Goal: Information Seeking & Learning: Check status

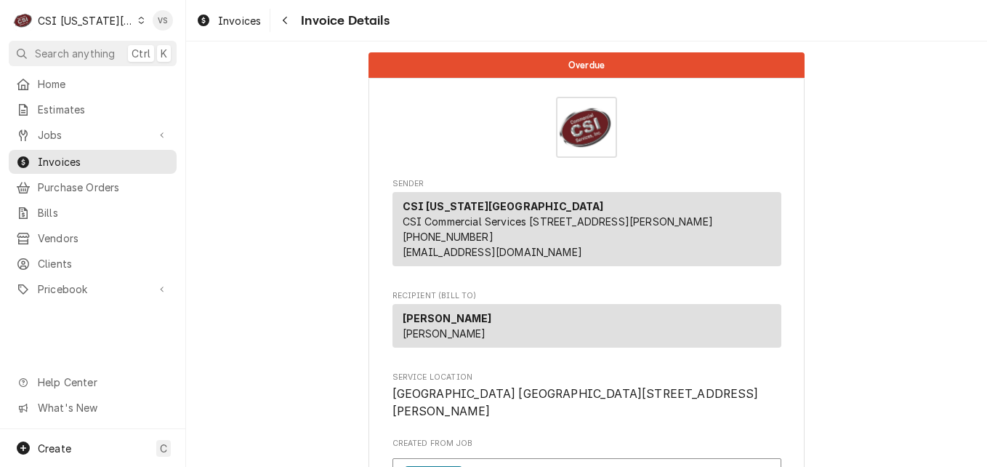
scroll to position [1382, 0]
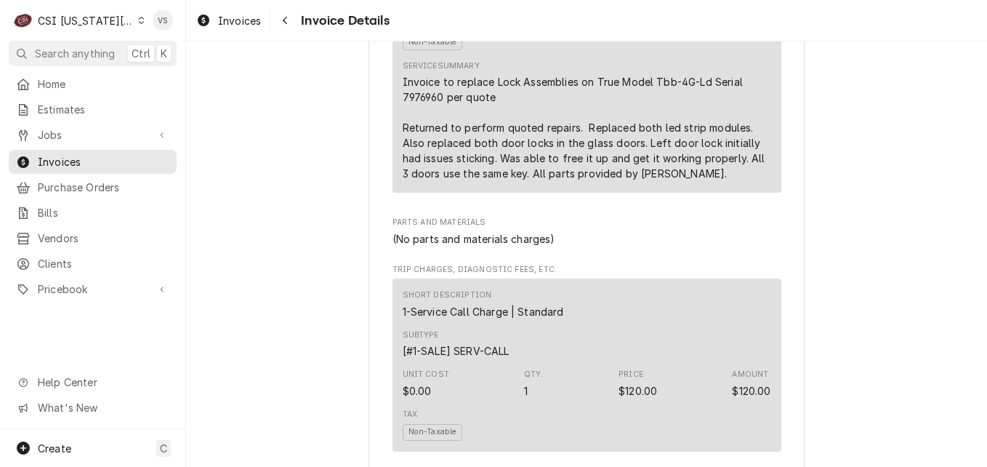
click at [138, 17] on icon "Dynamic Content Wrapper" at bounding box center [141, 20] width 7 height 7
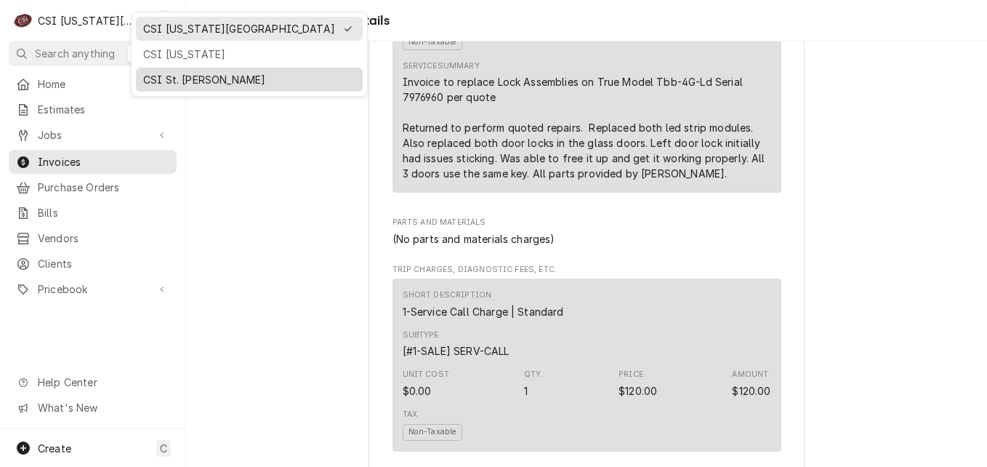
click at [193, 78] on div "CSI St. [PERSON_NAME]" at bounding box center [249, 79] width 212 height 15
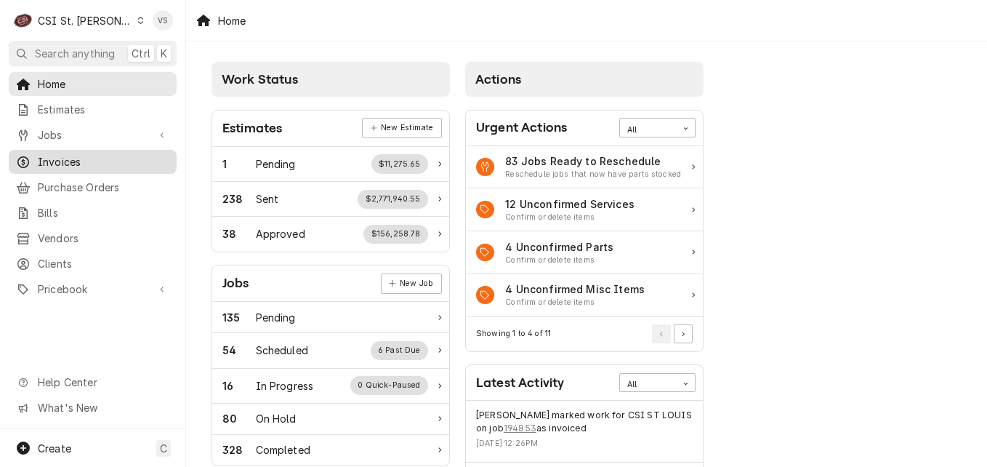
click at [64, 161] on span "Invoices" at bounding box center [104, 161] width 132 height 15
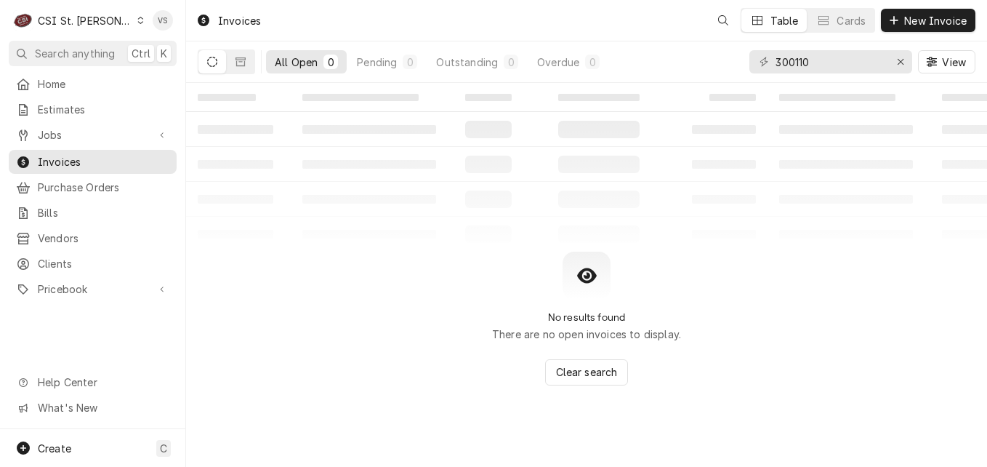
click at [55, 132] on span "Jobs" at bounding box center [93, 134] width 110 height 15
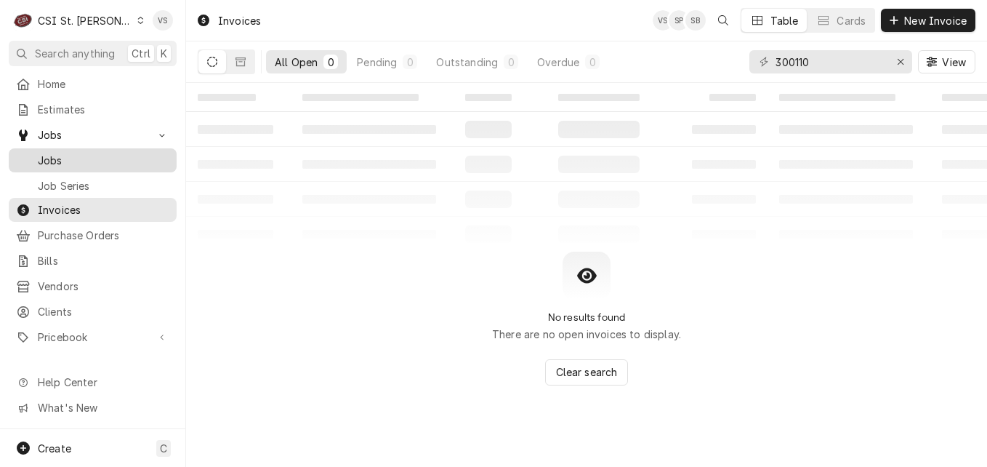
drag, startPoint x: 66, startPoint y: 156, endPoint x: 534, endPoint y: 48, distance: 479.8
click at [66, 156] on span "Jobs" at bounding box center [104, 160] width 132 height 15
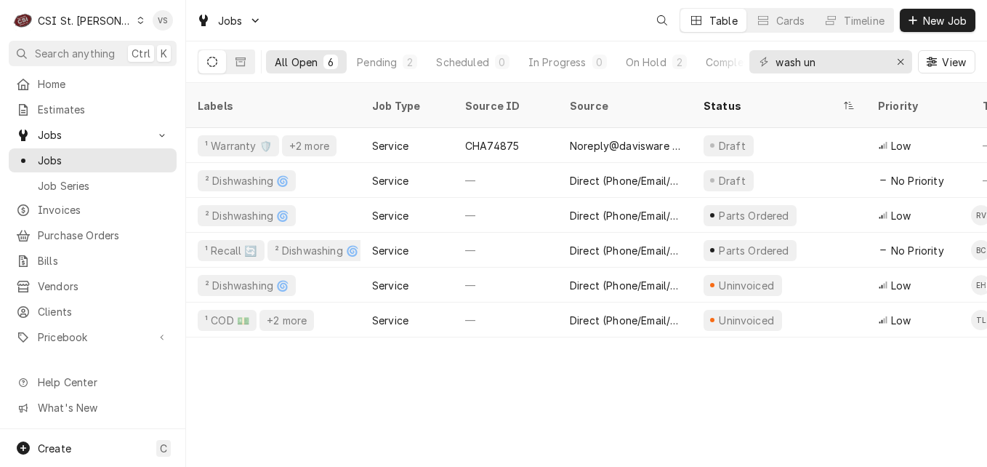
click at [741, 64] on div "C CSI St. Louis VS Search anything Ctrl K Home Estimates Jobs Jobs Job Series I…" at bounding box center [493, 233] width 987 height 467
drag, startPoint x: 830, startPoint y: 66, endPoint x: 819, endPoint y: 59, distance: 13.1
click at [707, 72] on div "All Open 6 Pending 2 Scheduled 0 In Progress 0 On Hold 2 Completed 2 wash un Vi…" at bounding box center [587, 61] width 778 height 41
type input "7"
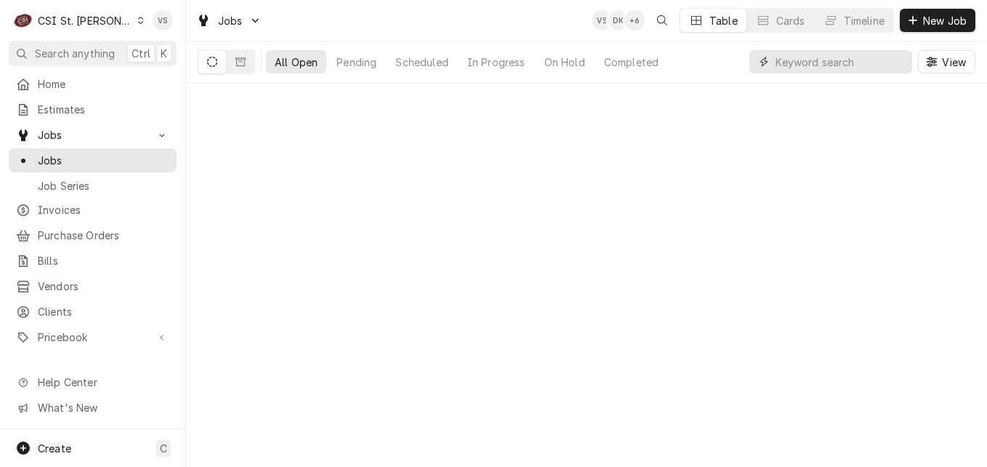
scroll to position [0, 0]
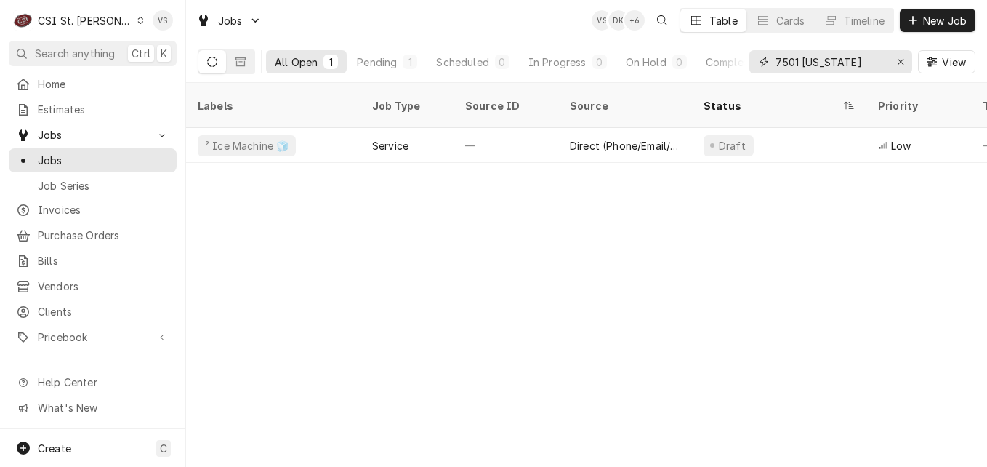
type input "7501 maryland"
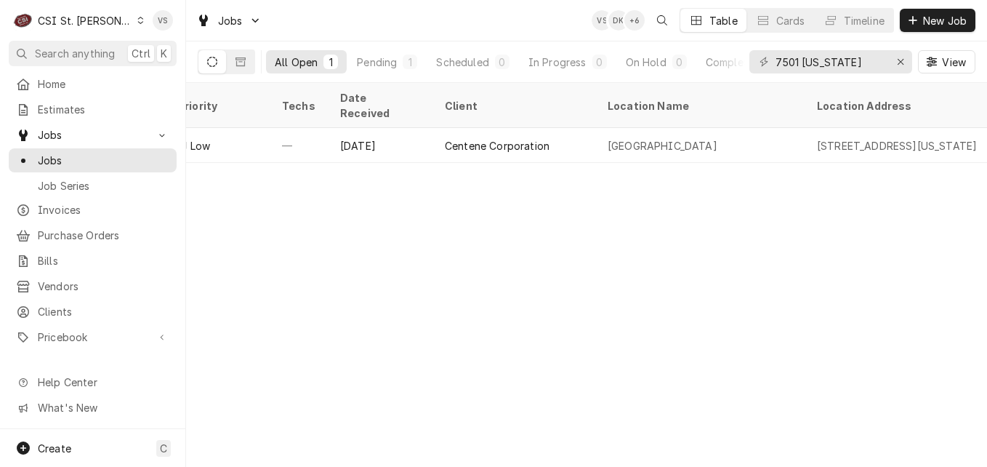
scroll to position [0, 1194]
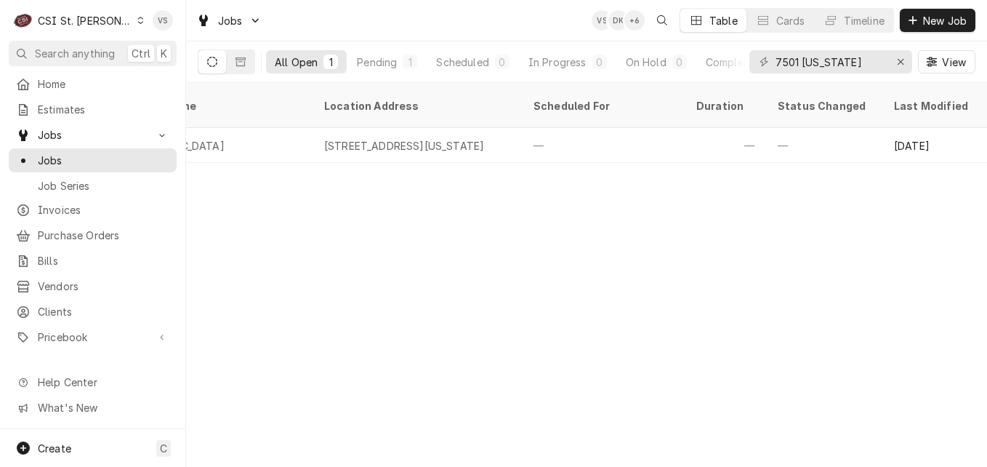
click at [325, 159] on div "Labels Job Type Source ID Source Status Priority Techs Date Received Client Loc…" at bounding box center [586, 275] width 801 height 384
click at [325, 157] on div "Labels Job Type Source ID Source Status Priority Techs Date Received Client Loc…" at bounding box center [586, 275] width 801 height 384
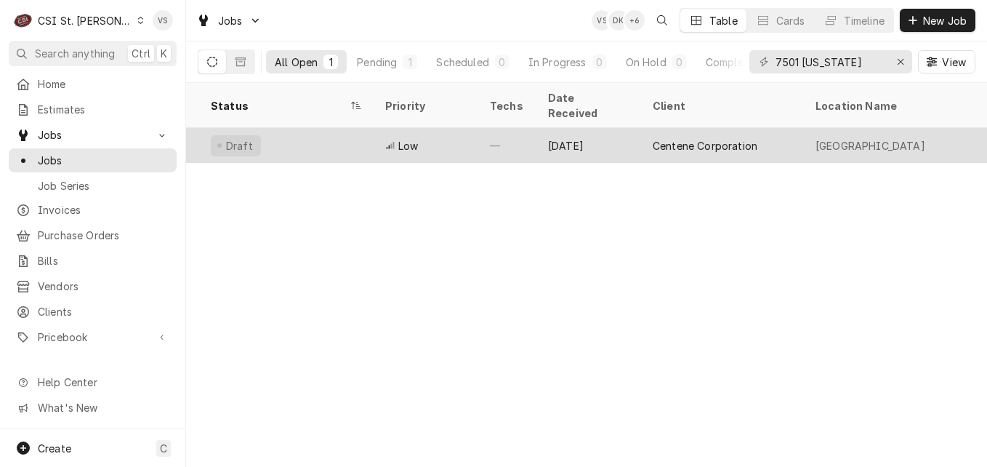
click at [426, 131] on div "Low" at bounding box center [426, 145] width 105 height 35
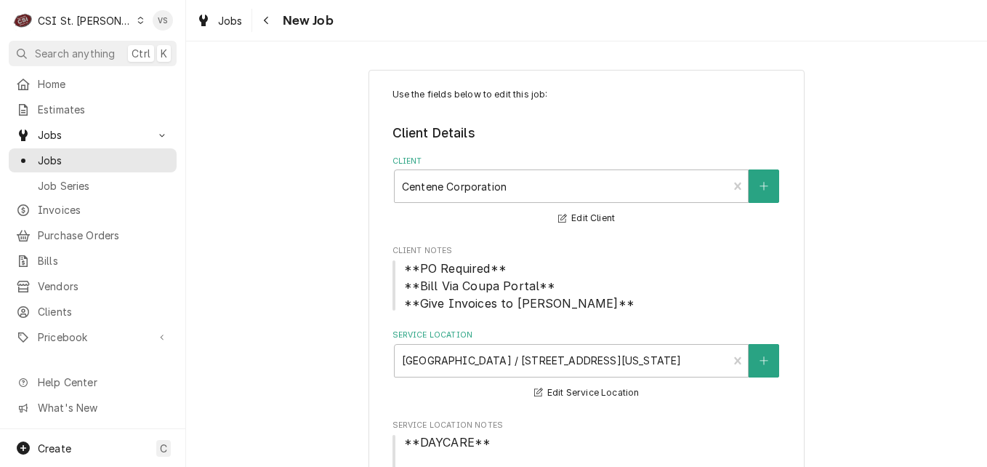
type textarea "x"
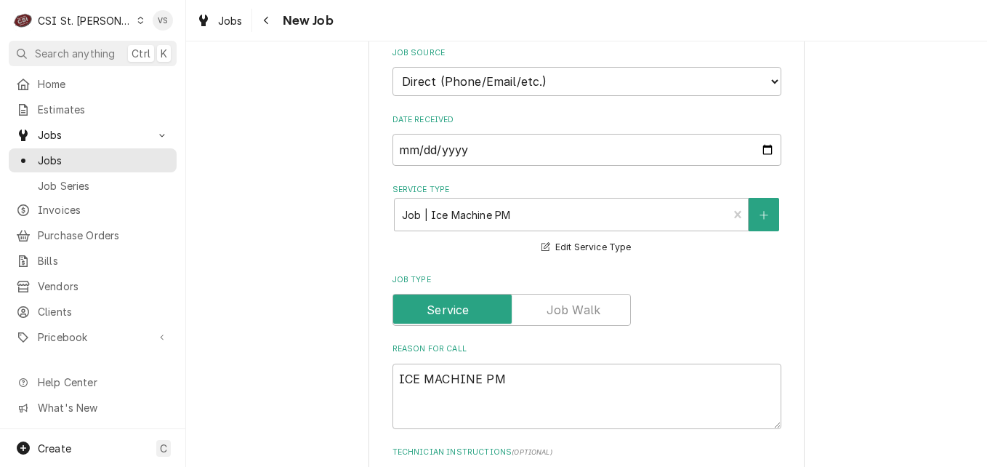
scroll to position [446, 0]
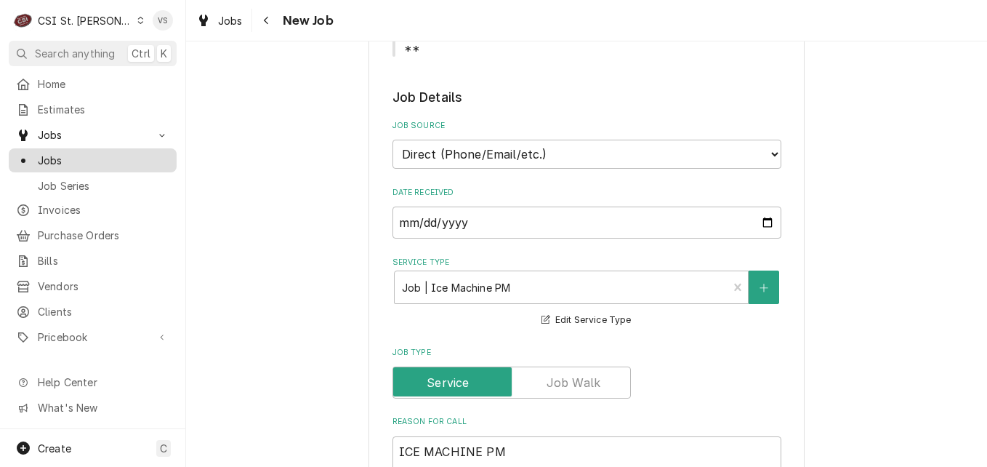
click at [71, 162] on span "Jobs" at bounding box center [104, 160] width 132 height 15
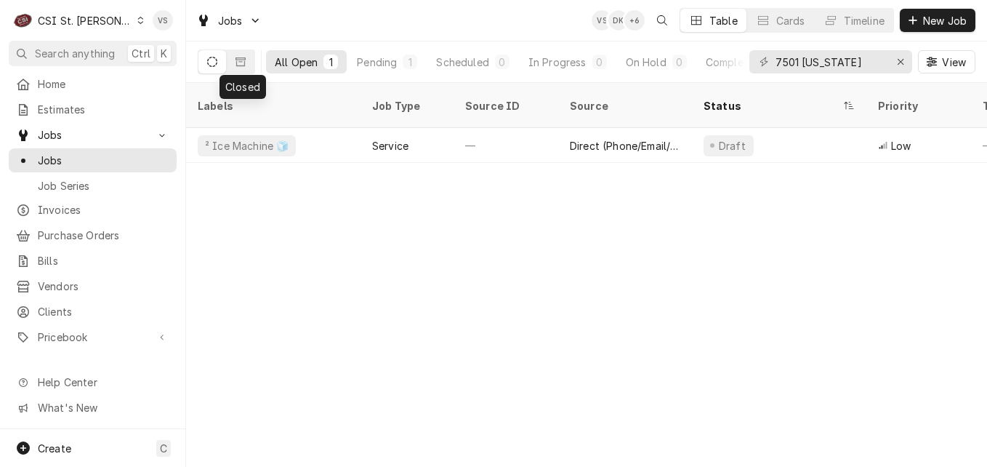
click at [236, 61] on icon "Dynamic Content Wrapper" at bounding box center [241, 62] width 10 height 10
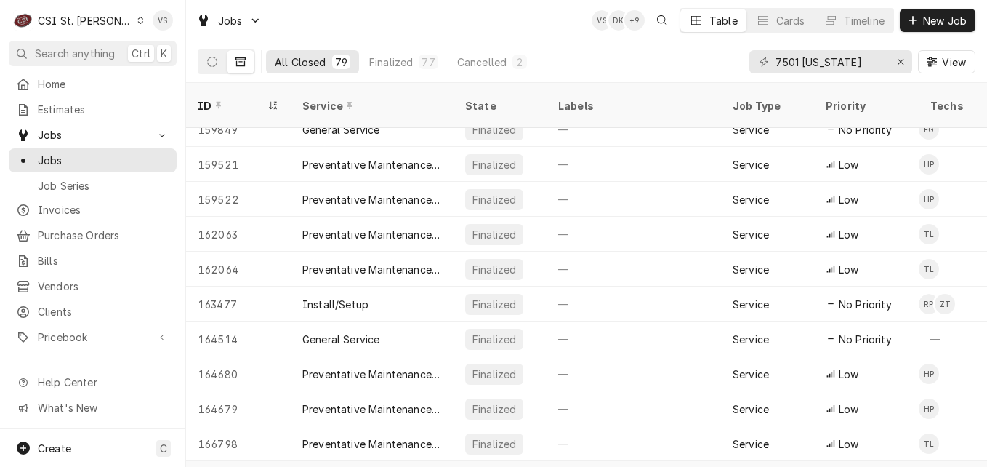
scroll to position [388, 0]
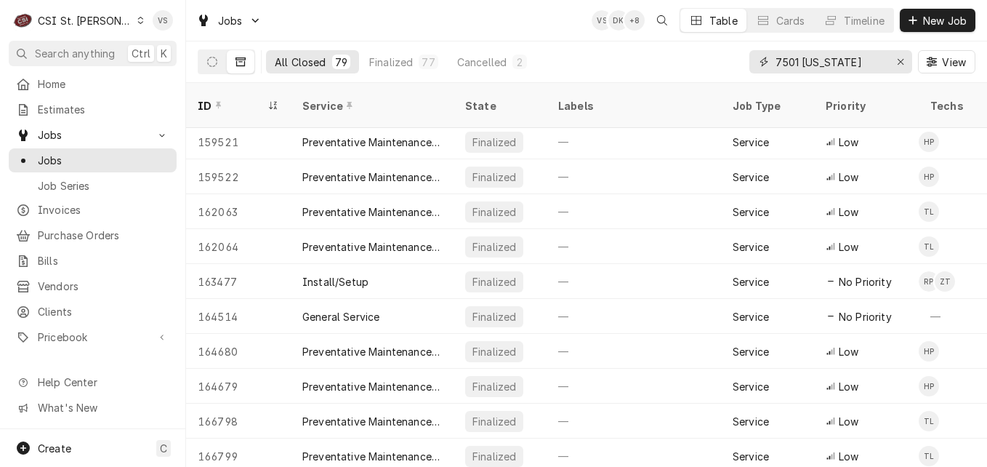
click at [860, 61] on input "7501 [US_STATE]" at bounding box center [830, 61] width 109 height 23
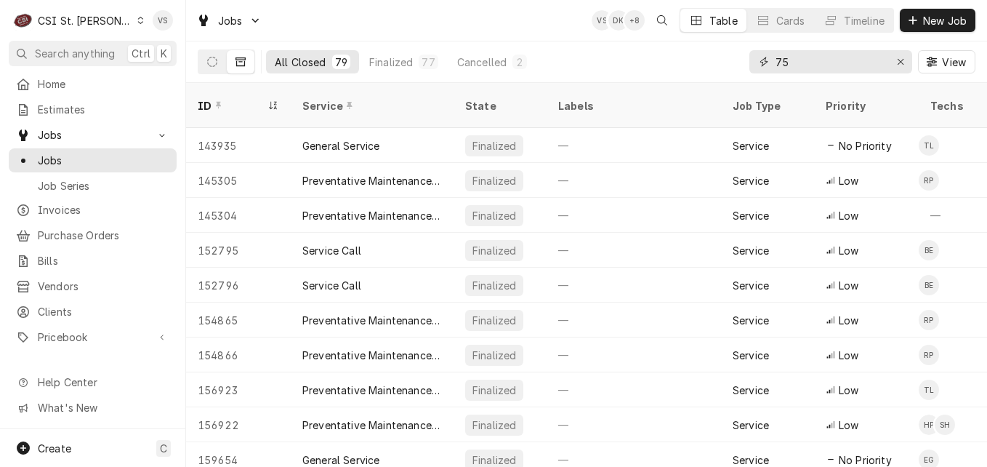
type input "7"
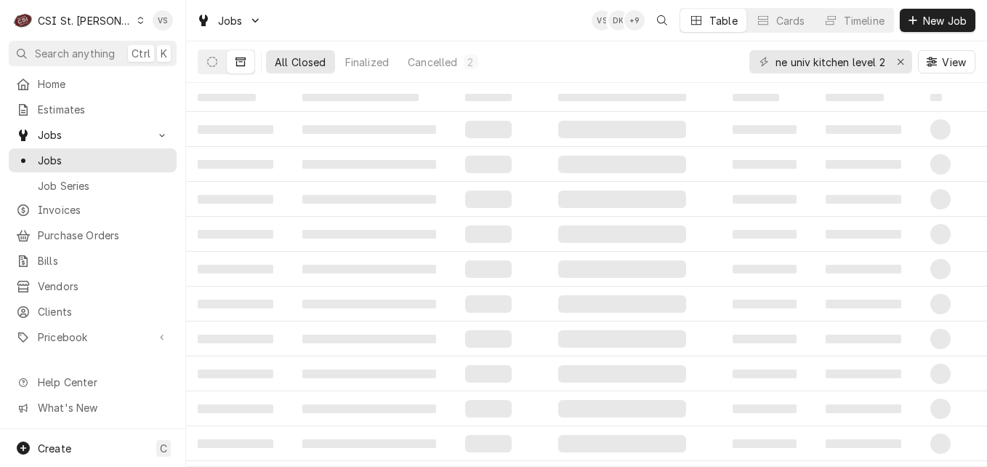
scroll to position [0, 0]
click at [710, 57] on div "All Closed Finalized Cancelled 2 centene univ kitchen level 2 View" at bounding box center [587, 61] width 778 height 41
click at [241, 66] on icon "Dynamic Content Wrapper" at bounding box center [241, 61] width 10 height 9
click at [212, 68] on button "Dynamic Content Wrapper" at bounding box center [213, 61] width 28 height 23
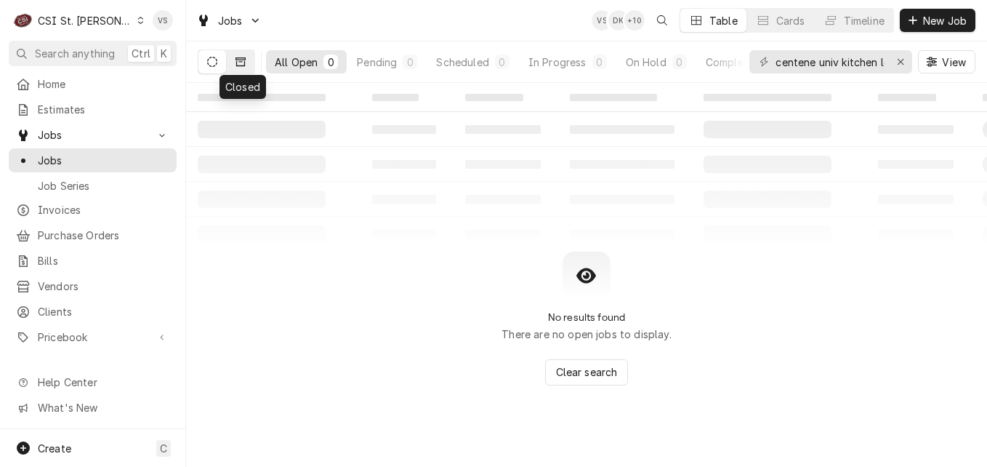
click at [234, 60] on button "Dynamic Content Wrapper" at bounding box center [241, 61] width 28 height 23
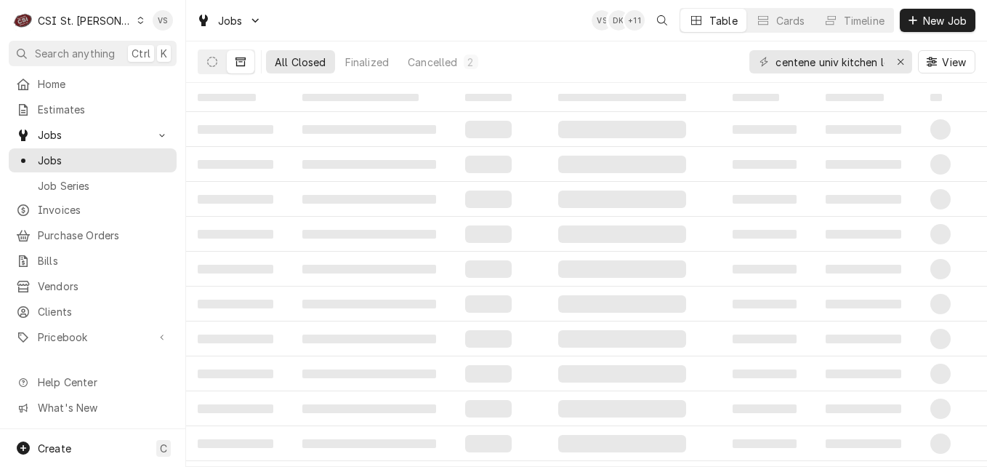
drag, startPoint x: 885, startPoint y: 61, endPoint x: 793, endPoint y: 66, distance: 92.5
click at [793, 66] on div "centene univ kitchen level 2" at bounding box center [831, 61] width 163 height 23
drag, startPoint x: 776, startPoint y: 60, endPoint x: 898, endPoint y: 57, distance: 122.2
click at [898, 57] on div "centene univ kitchen level 2" at bounding box center [831, 61] width 163 height 23
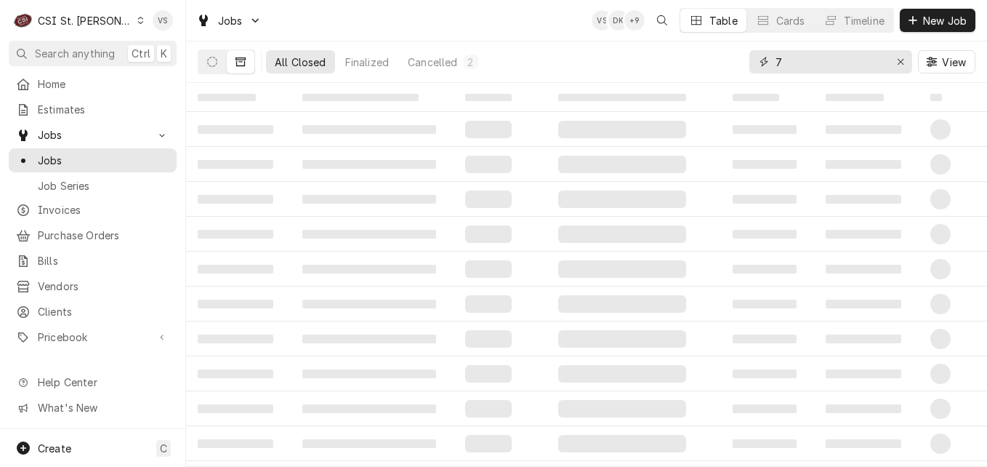
scroll to position [0, 0]
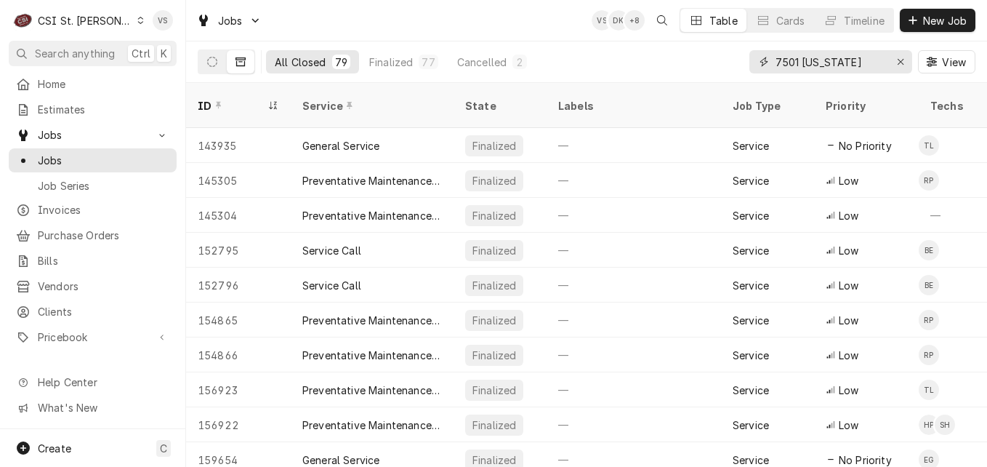
type input "7501 [US_STATE]"
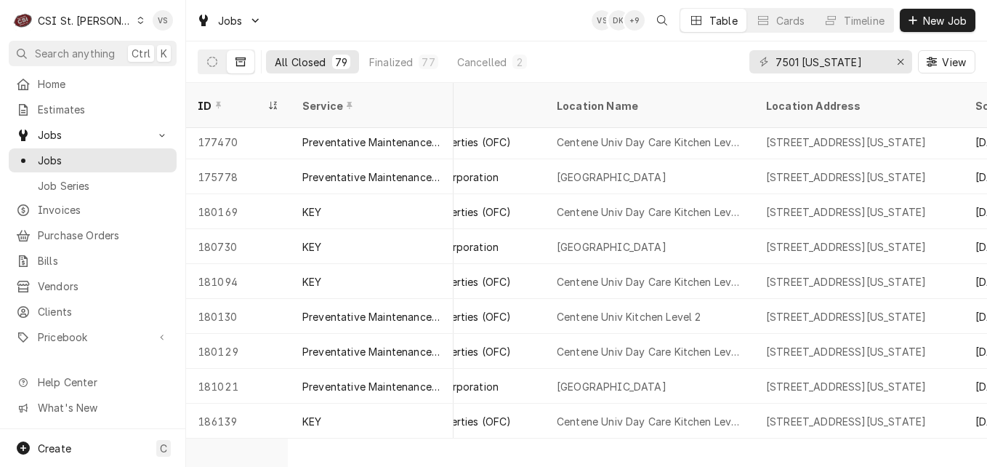
scroll to position [1086, 6]
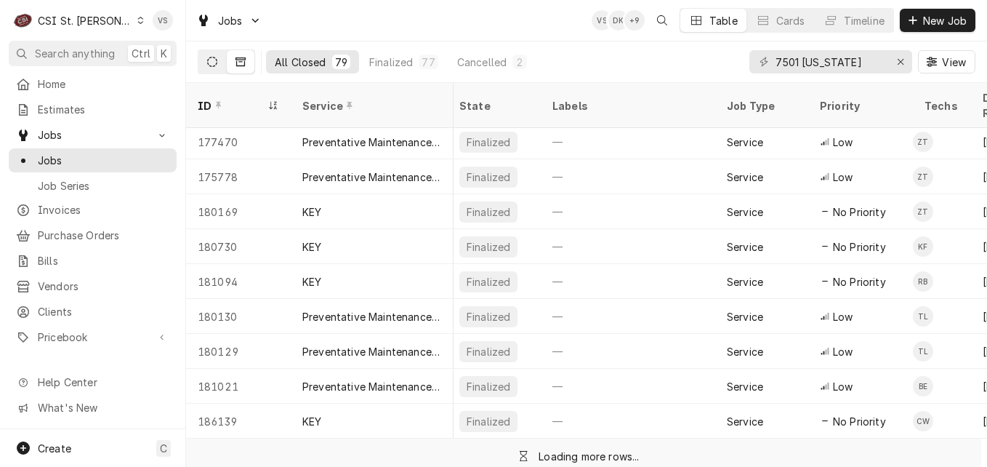
click at [208, 58] on icon "Dynamic Content Wrapper" at bounding box center [212, 62] width 10 height 10
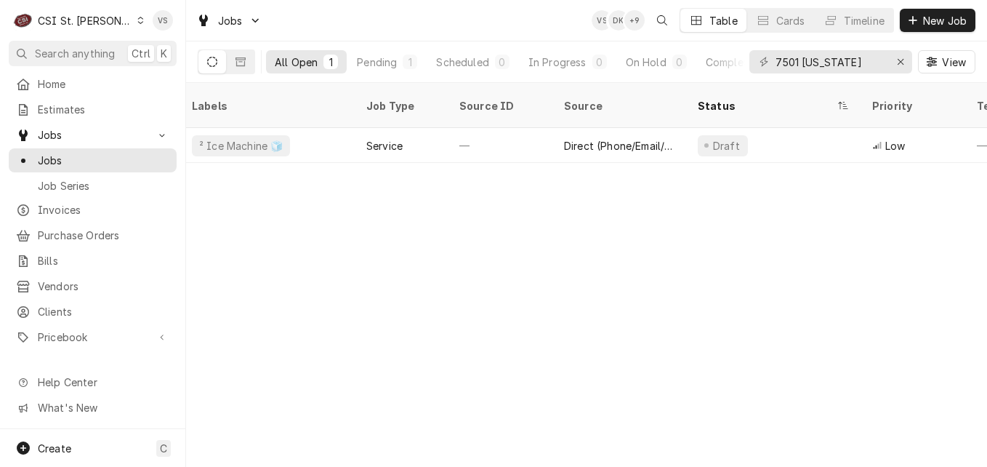
scroll to position [0, 0]
click at [714, 156] on div "Labels Job Type Source ID Source Status Priority Techs Date Received Client Loc…" at bounding box center [586, 275] width 801 height 384
